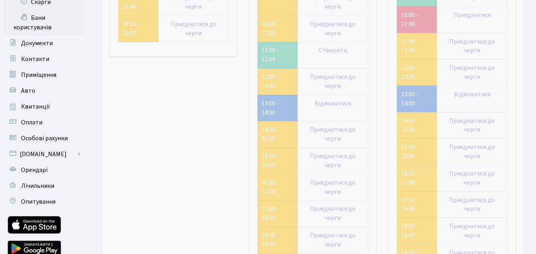
scroll to position [79, 0]
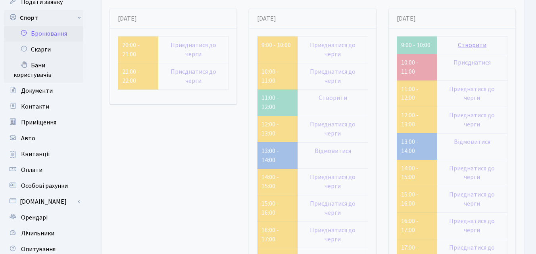
click at [461, 47] on link "Створити" at bounding box center [472, 45] width 29 height 9
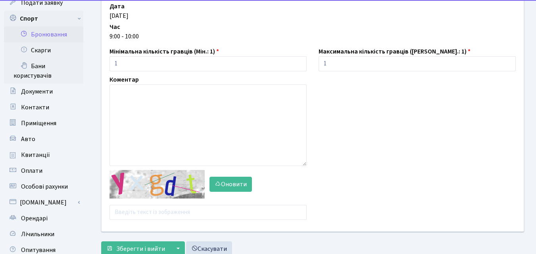
scroll to position [79, 0]
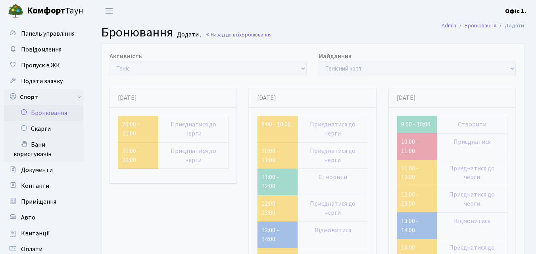
scroll to position [79, 0]
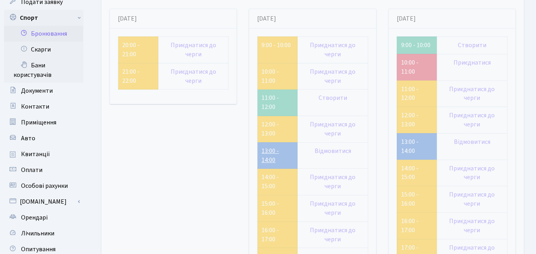
click at [269, 156] on link "13:00 - 14:00" at bounding box center [269, 156] width 17 height 18
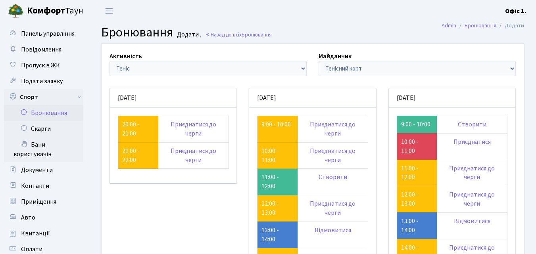
click at [186, 35] on small "Додати ." at bounding box center [188, 35] width 26 height 8
click at [220, 35] on link "Назад до всіх Бронювання" at bounding box center [238, 35] width 67 height 8
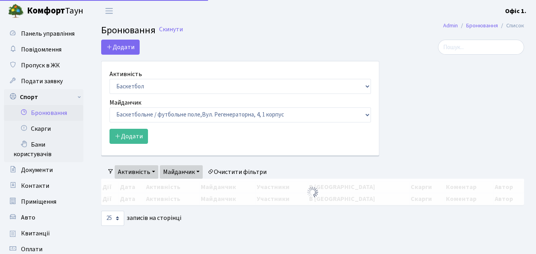
select select "25"
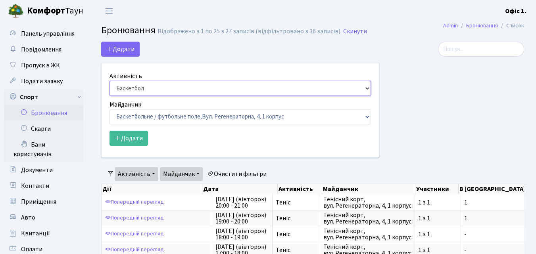
click at [365, 85] on select "Баскетбол Волейбол Йога Катання на роликах Настільний теніс Теніс Футбол Фітнес" at bounding box center [239, 88] width 261 height 15
select select "1"
click at [109, 81] on select "Баскетбол Волейбол Йога Катання на роликах Настільний теніс Теніс Футбол Фітнес" at bounding box center [239, 88] width 261 height 15
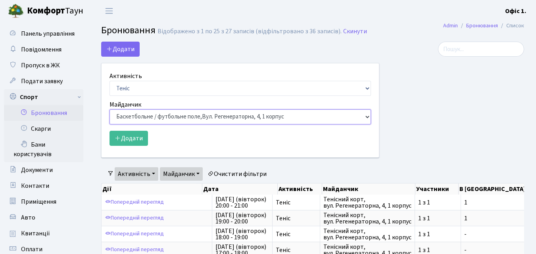
click at [371, 119] on select "Баскетбольне / футбольне поле, Вул. Регенераторна, 4, 1 корпус Баскетбольне пол…" at bounding box center [239, 116] width 261 height 15
select select "1"
click at [109, 109] on select "Баскетбольне / футбольне поле, Вул. Регенераторна, 4, 1 корпус Баскетбольне пол…" at bounding box center [239, 116] width 261 height 15
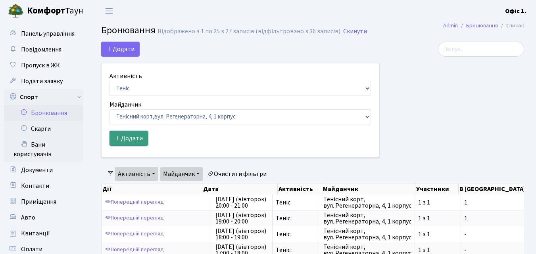
click at [136, 135] on button "Додати" at bounding box center [128, 138] width 38 height 15
